Goal: Task Accomplishment & Management: Use online tool/utility

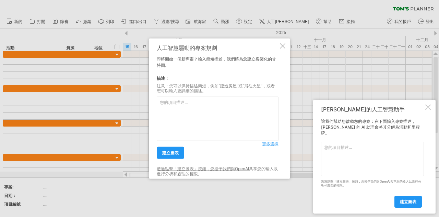
click at [284, 46] on div at bounding box center [282, 45] width 5 height 5
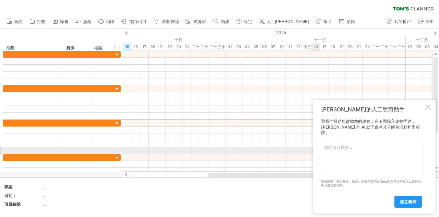
click at [347, 150] on textarea at bounding box center [372, 158] width 103 height 34
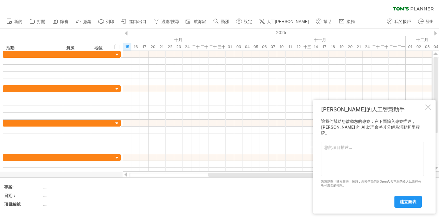
click at [128, 199] on td at bounding box center [133, 197] width 54 height 26
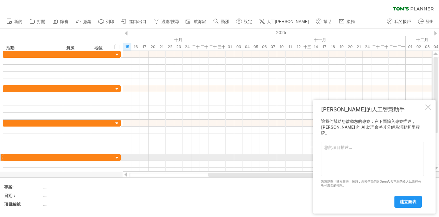
click at [335, 156] on textarea at bounding box center [372, 158] width 103 height 34
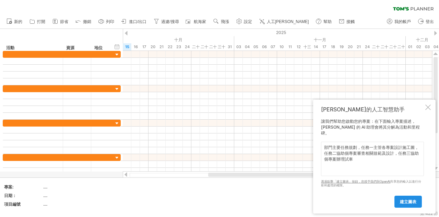
type textarea "部門主要任務規劃，任務一主管各專案設計施工圖，任務二協助個專案審查相關規範及設計，任務三協助個專案辦理試車"
click at [415, 202] on font "建立圖表" at bounding box center [408, 201] width 16 height 5
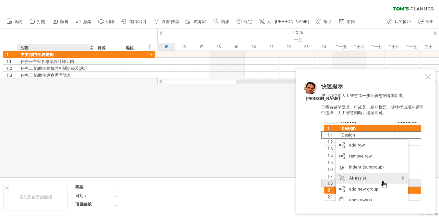
click at [77, 112] on div at bounding box center [219, 103] width 439 height 148
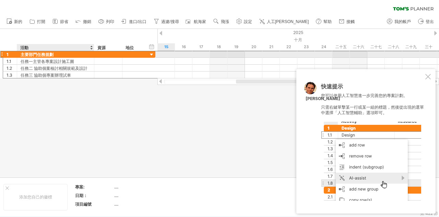
click at [43, 55] on font "主要部門任務規劃" at bounding box center [37, 54] width 33 height 5
click at [48, 55] on font "主要部門任務規劃" at bounding box center [37, 54] width 33 height 5
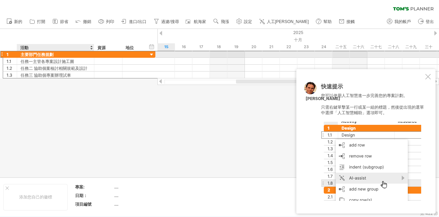
click at [48, 55] on font "主要部門任務規劃" at bounding box center [37, 54] width 33 height 5
click at [152, 55] on div at bounding box center [152, 54] width 7 height 7
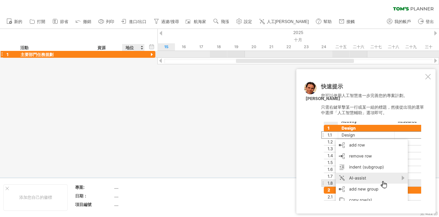
click at [152, 55] on div at bounding box center [152, 54] width 7 height 7
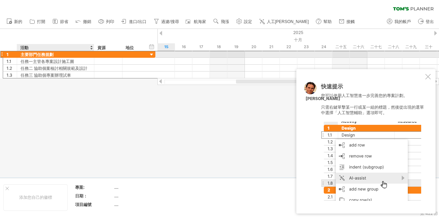
click at [44, 53] on font "主要部門任務規劃" at bounding box center [37, 54] width 33 height 5
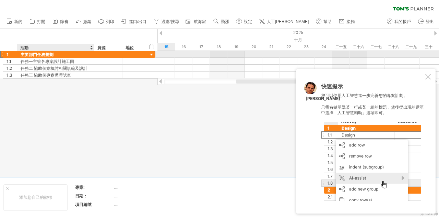
click at [44, 53] on font "主要部門任務規劃" at bounding box center [37, 54] width 33 height 5
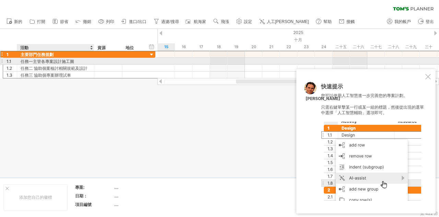
click at [36, 61] on font "任務一主管各專案設計施工圖" at bounding box center [48, 61] width 54 height 5
click at [34, 61] on font "任務一主管各專案設計施工圖" at bounding box center [48, 61] width 54 height 5
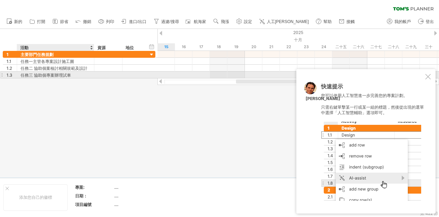
click at [429, 74] on div at bounding box center [427, 76] width 5 height 5
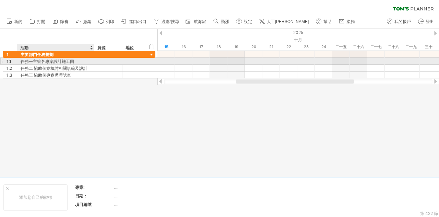
click at [65, 62] on font "任務一主管各專案設計施工圖" at bounding box center [48, 61] width 54 height 5
click at [69, 61] on font "任務一主管各專案設計施工圖" at bounding box center [48, 61] width 54 height 5
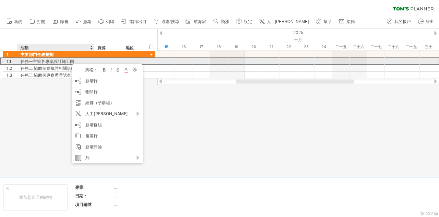
click at [36, 61] on font "任務一主管各專案設計施工圖" at bounding box center [48, 61] width 54 height 5
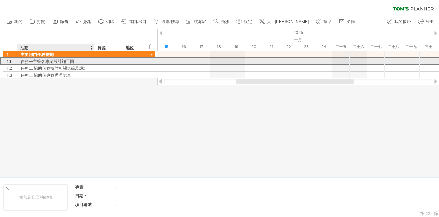
click at [39, 60] on font "任務一主管各專案設計施工圖" at bounding box center [48, 61] width 54 height 5
click at [3, 60] on div "1.1" at bounding box center [10, 61] width 14 height 7
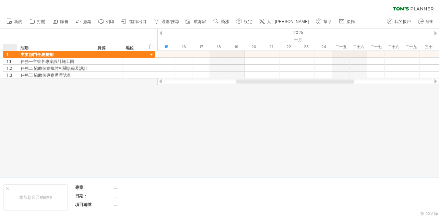
click at [120, 129] on div at bounding box center [219, 103] width 439 height 148
click at [241, 19] on use at bounding box center [239, 21] width 7 height 7
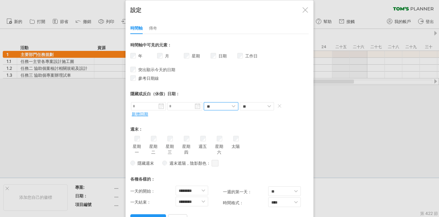
click at [227, 105] on select "** **" at bounding box center [221, 106] width 35 height 8
click at [198, 188] on select "******** ******* ******* ******* ******* ******* ******* ******* ******* ******…" at bounding box center [192, 190] width 33 height 10
select select "*"
click at [176, 185] on select "******** ******* ******* ******* ******* ******* ******* ******* ******* ******…" at bounding box center [192, 190] width 33 height 10
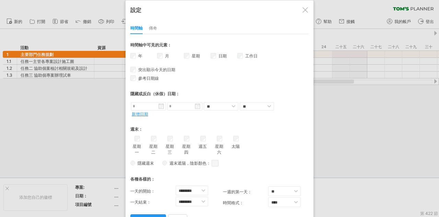
click at [273, 129] on div "週末：" at bounding box center [219, 127] width 178 height 14
click at [192, 57] on font "星期" at bounding box center [196, 55] width 8 height 5
click at [152, 214] on link "應用程式變更" at bounding box center [148, 220] width 36 height 12
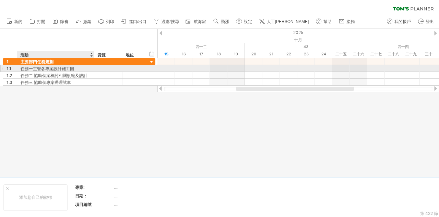
click at [44, 66] on font "任務一主管各專案設計施工圖" at bounding box center [48, 68] width 54 height 5
click at [115, 67] on div at bounding box center [108, 68] width 21 height 7
click at [85, 67] on div "任務一主管各專案設計施工圖" at bounding box center [56, 68] width 70 height 7
click at [85, 67] on input "**********" at bounding box center [56, 68] width 70 height 7
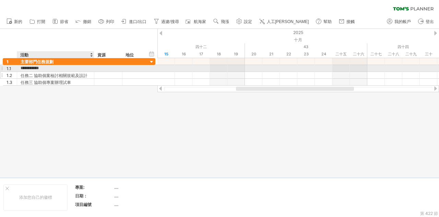
type input "**********"
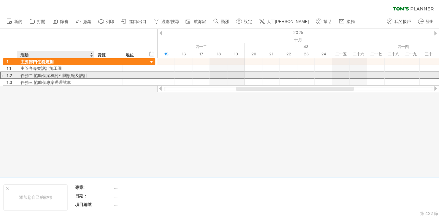
click at [34, 76] on font "任務二 協助個案檢討相關規範及設計" at bounding box center [54, 75] width 67 height 5
click at [94, 74] on div at bounding box center [108, 75] width 28 height 7
click at [90, 75] on div "任務二 協助個案檢討相關規範及設計" at bounding box center [56, 75] width 70 height 7
click at [34, 75] on input "**********" at bounding box center [56, 75] width 70 height 7
type input "**********"
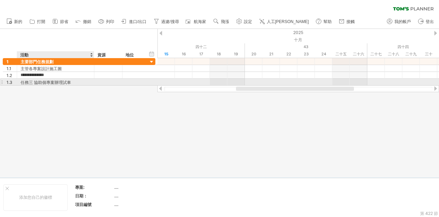
click at [71, 81] on div "任務三 協助個專案辦理試車" at bounding box center [56, 82] width 70 height 7
click at [33, 83] on input "**********" at bounding box center [56, 82] width 70 height 7
type input "*********"
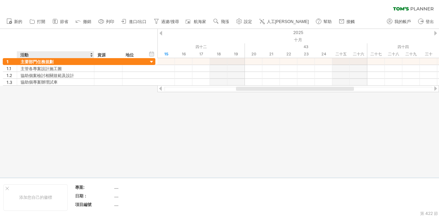
click at [63, 106] on div at bounding box center [219, 103] width 439 height 148
click at [78, 107] on div at bounding box center [219, 103] width 439 height 148
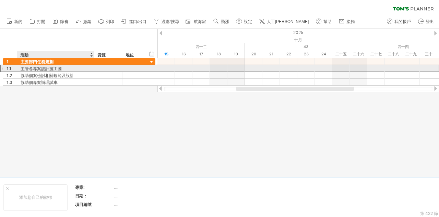
click at [65, 67] on div "主管各專案設計施工圖" at bounding box center [56, 68] width 70 height 7
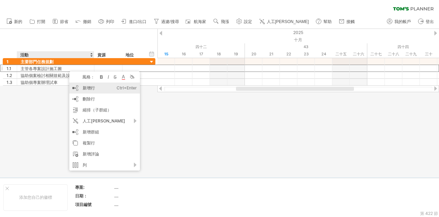
click at [90, 89] on font "新增行" at bounding box center [89, 87] width 12 height 5
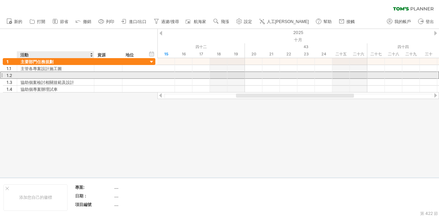
click at [45, 76] on div at bounding box center [56, 75] width 70 height 7
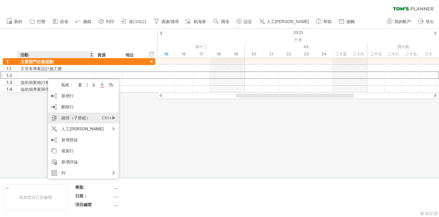
click at [78, 117] on font "縮排（子群組）" at bounding box center [75, 117] width 29 height 5
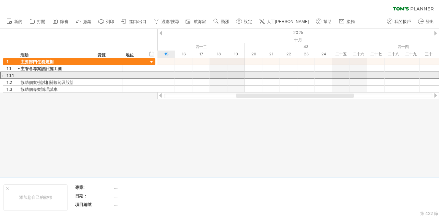
click at [36, 76] on div at bounding box center [56, 75] width 70 height 7
type input "**********"
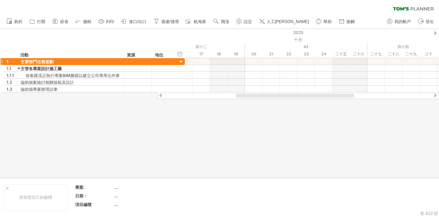
drag, startPoint x: 93, startPoint y: 55, endPoint x: 123, endPoint y: 59, distance: 29.8
click at [123, 59] on div "嘗試造訪 [DOMAIN_NAME] 再次連接... 0% 清除過濾器 新的" at bounding box center [219, 108] width 439 height 217
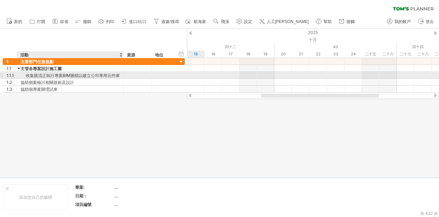
click at [38, 75] on font "收集匯流正執行專案BIM圖檔以建立公司專用元件庫" at bounding box center [73, 75] width 94 height 5
click at [108, 74] on font "收集匯流正執行專案BIM圖檔以建立公司專用元件庫" at bounding box center [73, 75] width 94 height 5
click at [117, 74] on font "收集匯流正執行專案BIM圖檔以建立公司專用元件庫" at bounding box center [73, 75] width 94 height 5
click at [119, 75] on font "收集匯流正執行專案BIM圖檔以建立公司專用元件庫" at bounding box center [73, 75] width 94 height 5
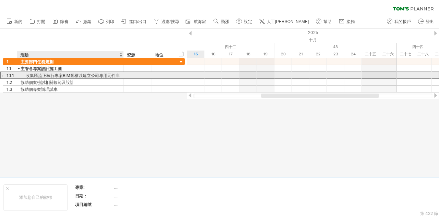
click at [119, 75] on font "收集匯流正執行專案BIM圖檔以建立公司專用元件庫" at bounding box center [73, 75] width 94 height 5
click at [123, 77] on div at bounding box center [122, 75] width 3 height 7
drag, startPoint x: 123, startPoint y: 74, endPoint x: 141, endPoint y: 77, distance: 18.3
click at [141, 77] on div at bounding box center [140, 75] width 3 height 7
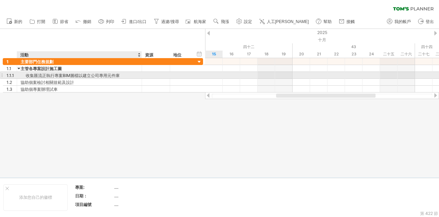
click at [122, 76] on div "收集匯流正執行專案BIM圖檔以建立公司專用元件庫" at bounding box center [80, 75] width 118 height 7
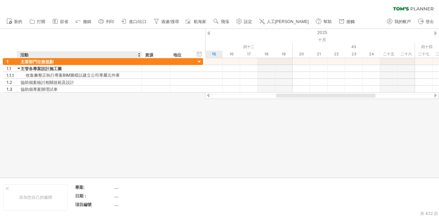
click at [103, 98] on div at bounding box center [219, 103] width 439 height 148
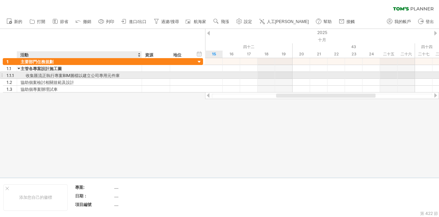
click at [37, 76] on font "收集匯流正執行專案BIM圖檔以建立公司專用元件庫" at bounding box center [73, 75] width 94 height 5
click at [115, 74] on font "收集匯流正執行專案BIM圖檔以建立公司專用元件庫" at bounding box center [73, 75] width 94 height 5
click at [121, 75] on div "收集匯流正執行專案BIM圖檔以建立公司專用元件庫" at bounding box center [80, 75] width 118 height 7
click at [121, 77] on div "收集匯流正執行專案BIM圖檔以建立公司專用元件庫" at bounding box center [80, 75] width 118 height 7
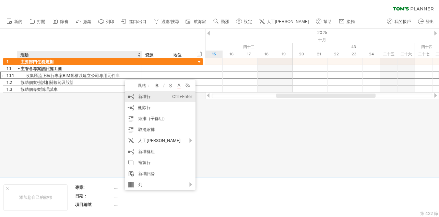
click at [137, 97] on div "新增行 Ctrl+Enter Cmd+回車" at bounding box center [160, 96] width 71 height 11
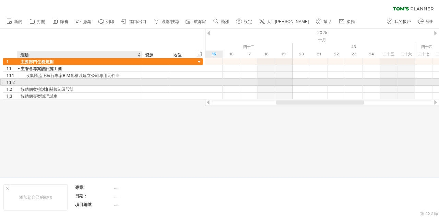
click at [48, 81] on div at bounding box center [80, 82] width 118 height 7
type input "**********"
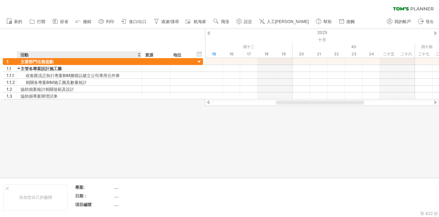
drag, startPoint x: 169, startPoint y: 132, endPoint x: 151, endPoint y: 113, distance: 26.0
click at [169, 130] on div at bounding box center [219, 103] width 439 height 148
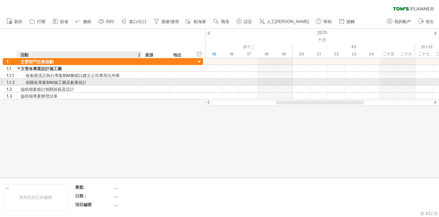
click at [93, 82] on div "相關各專案BIM施工圖及數量統計" at bounding box center [80, 82] width 118 height 7
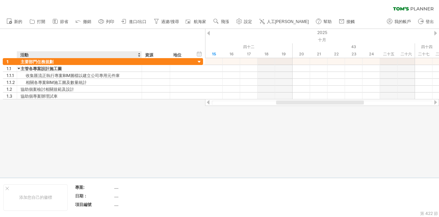
click at [88, 105] on div at bounding box center [219, 103] width 439 height 148
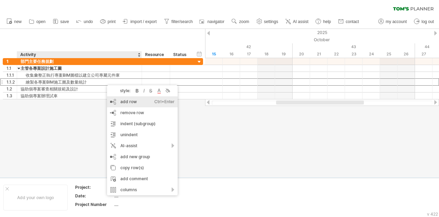
click at [140, 103] on div "add row Ctrl+Enter Cmd+Enter" at bounding box center [142, 101] width 71 height 11
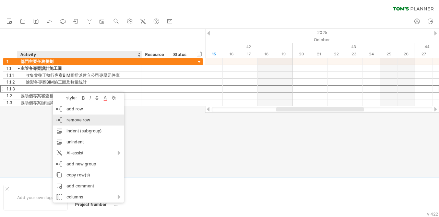
click at [92, 119] on div "remove row remove selected rows" at bounding box center [88, 119] width 71 height 11
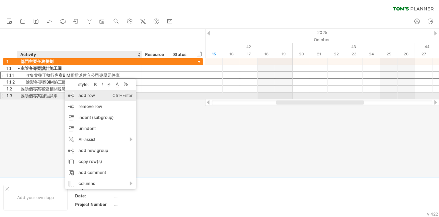
click at [80, 93] on div "add row Ctrl+Enter Cmd+Enter" at bounding box center [100, 95] width 71 height 11
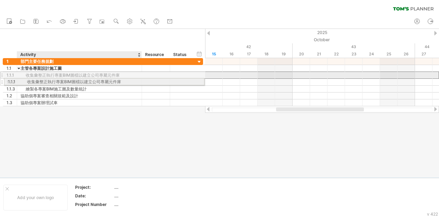
drag, startPoint x: 60, startPoint y: 75, endPoint x: 59, endPoint y: 80, distance: 5.0
click at [59, 80] on div "**********" at bounding box center [103, 82] width 200 height 48
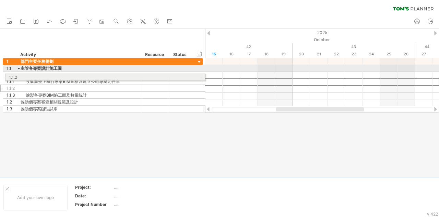
drag, startPoint x: 1, startPoint y: 81, endPoint x: 2, endPoint y: 76, distance: 5.5
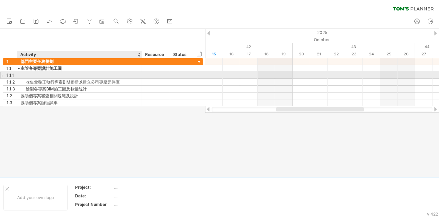
click at [31, 76] on div at bounding box center [80, 75] width 118 height 7
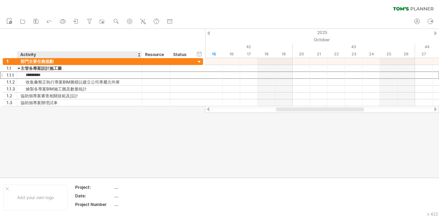
type input "*********"
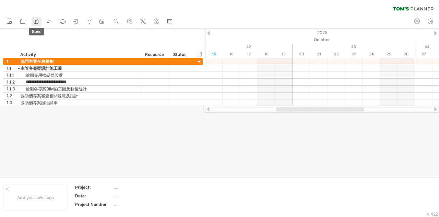
click at [35, 20] on rect at bounding box center [36, 20] width 2 height 1
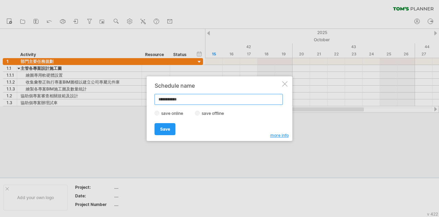
drag, startPoint x: 190, startPoint y: 99, endPoint x: 154, endPoint y: 99, distance: 35.3
click at [155, 99] on input "**********" at bounding box center [219, 99] width 128 height 11
type input "**********"
click at [167, 126] on span "Save" at bounding box center [165, 128] width 10 height 5
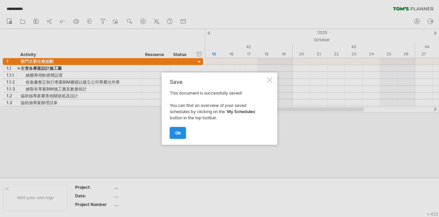
click at [178, 133] on span "ok" at bounding box center [177, 132] width 5 height 5
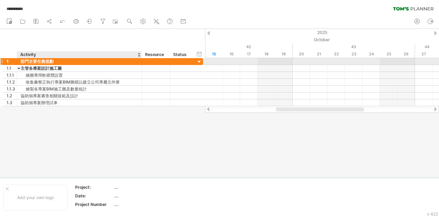
click at [40, 61] on div "部門主要任務規劃" at bounding box center [80, 61] width 118 height 7
click at [57, 62] on input "********" at bounding box center [80, 61] width 118 height 7
type input "*"
type input "*******"
click at [71, 142] on div at bounding box center [219, 103] width 439 height 148
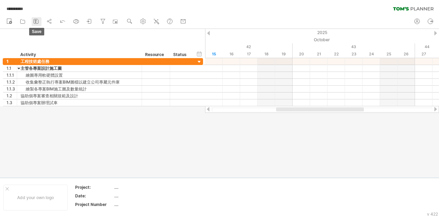
click at [40, 23] on link "save" at bounding box center [37, 21] width 10 height 9
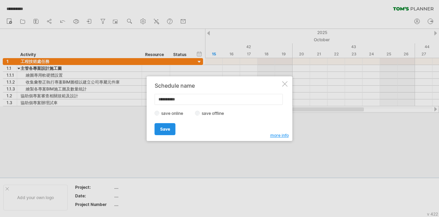
click at [164, 127] on span "Save" at bounding box center [165, 128] width 10 height 5
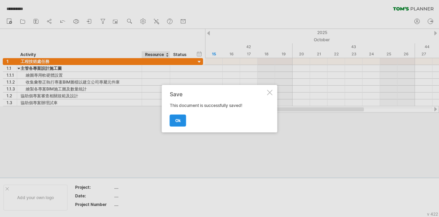
click at [171, 123] on link "ok" at bounding box center [178, 120] width 16 height 12
